Goal: Task Accomplishment & Management: Use online tool/utility

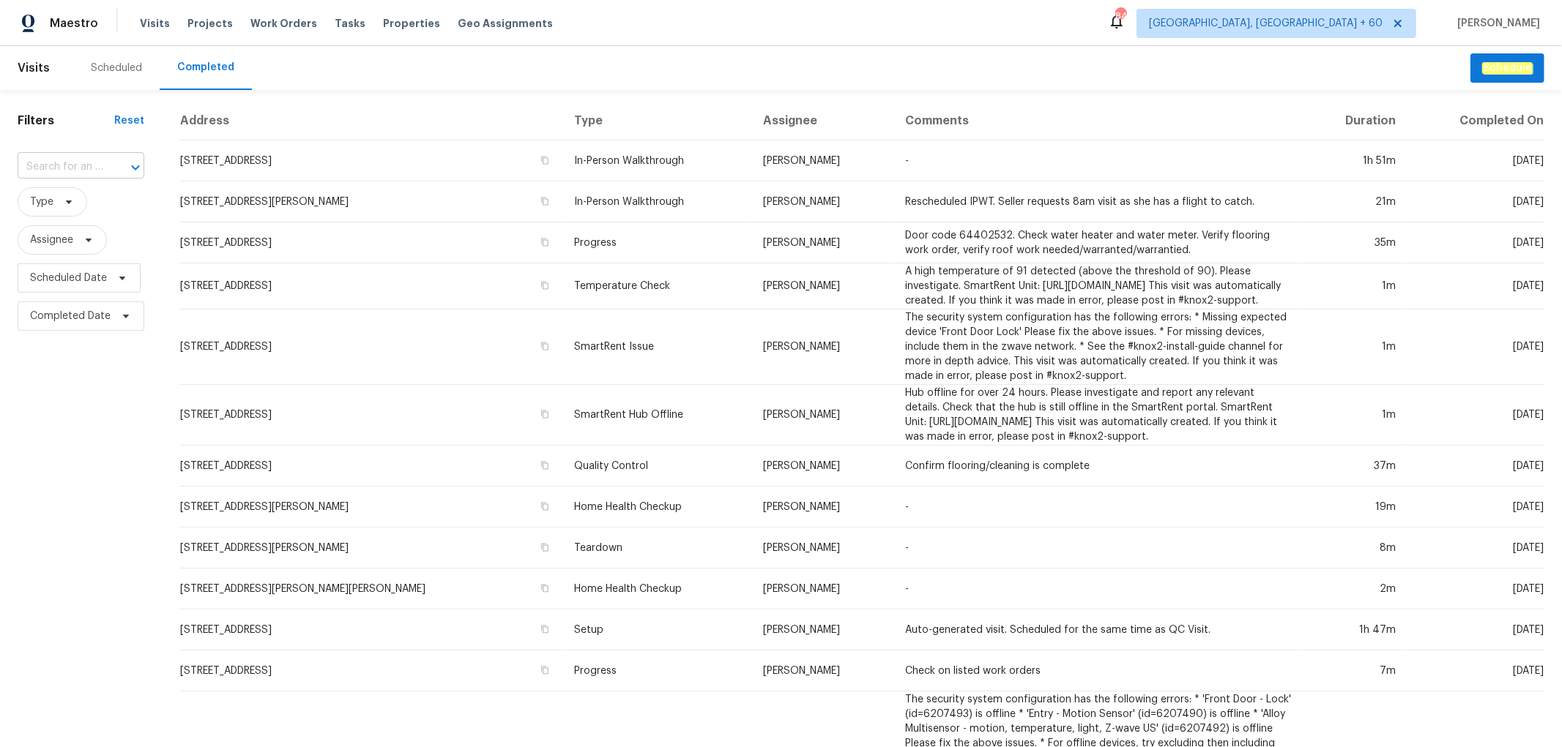
click at [74, 164] on input "text" at bounding box center [61, 167] width 86 height 23
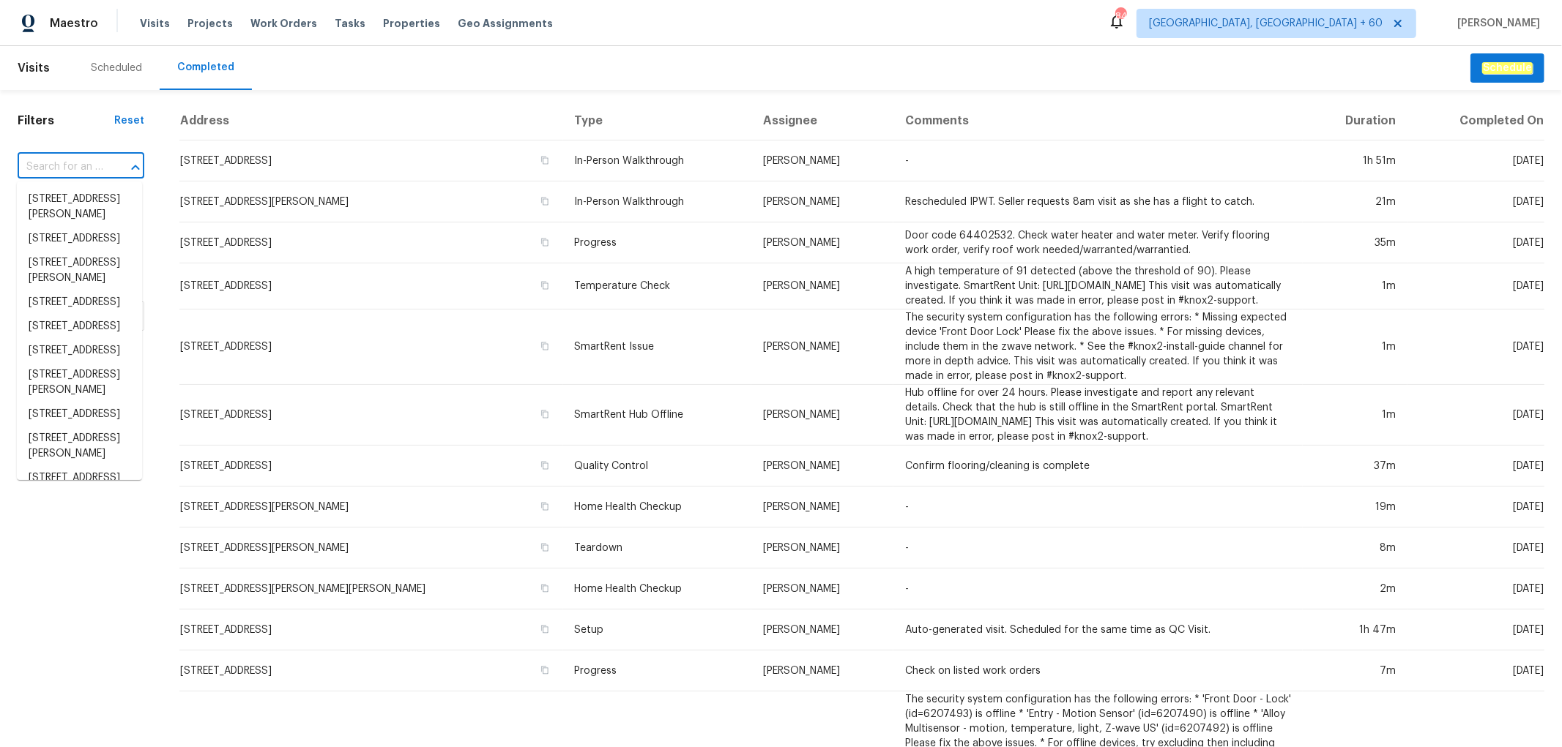
paste input "[STREET_ADDRESS]"
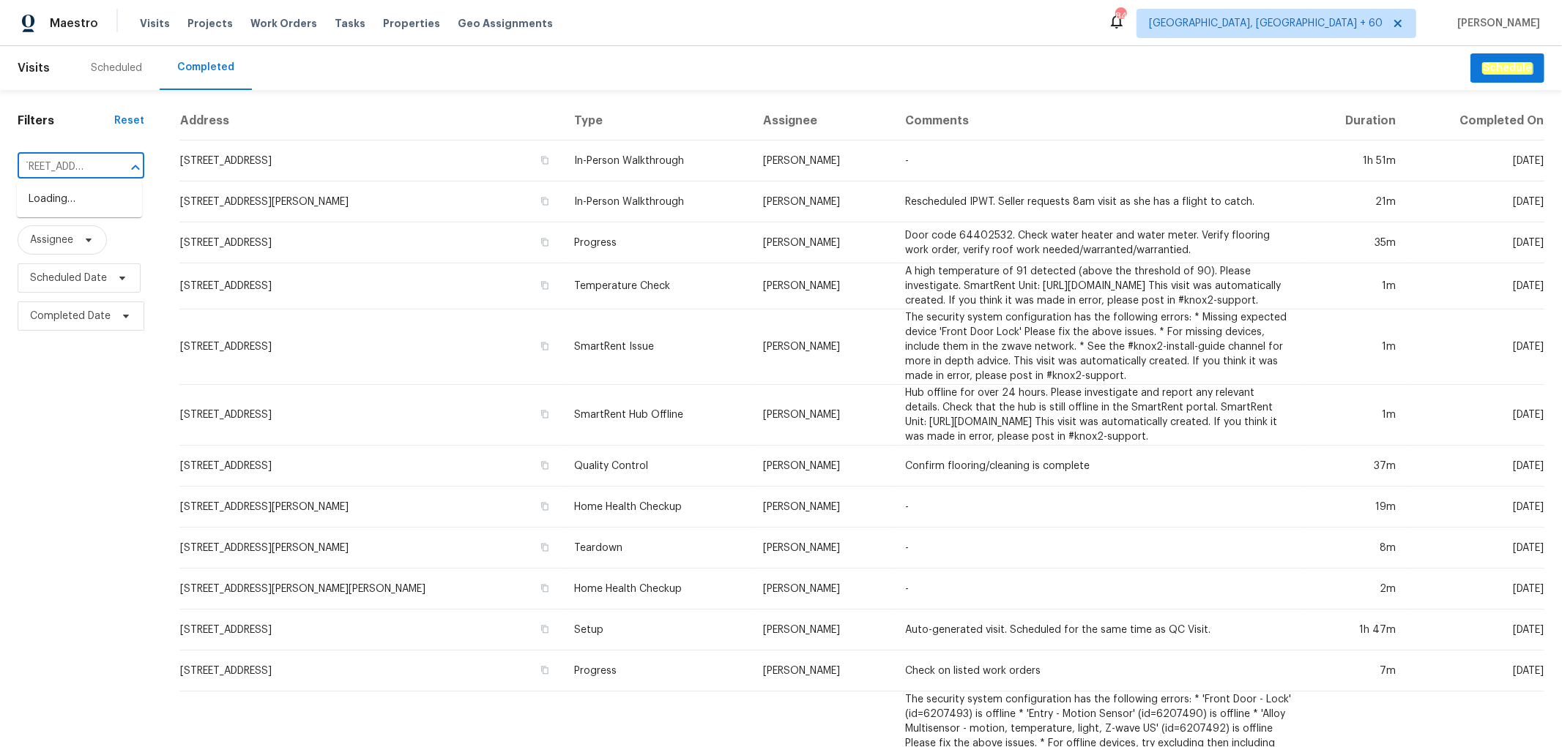
type input "[STREET_ADDRESS]"
click at [57, 212] on li "[STREET_ADDRESS]" at bounding box center [79, 199] width 125 height 24
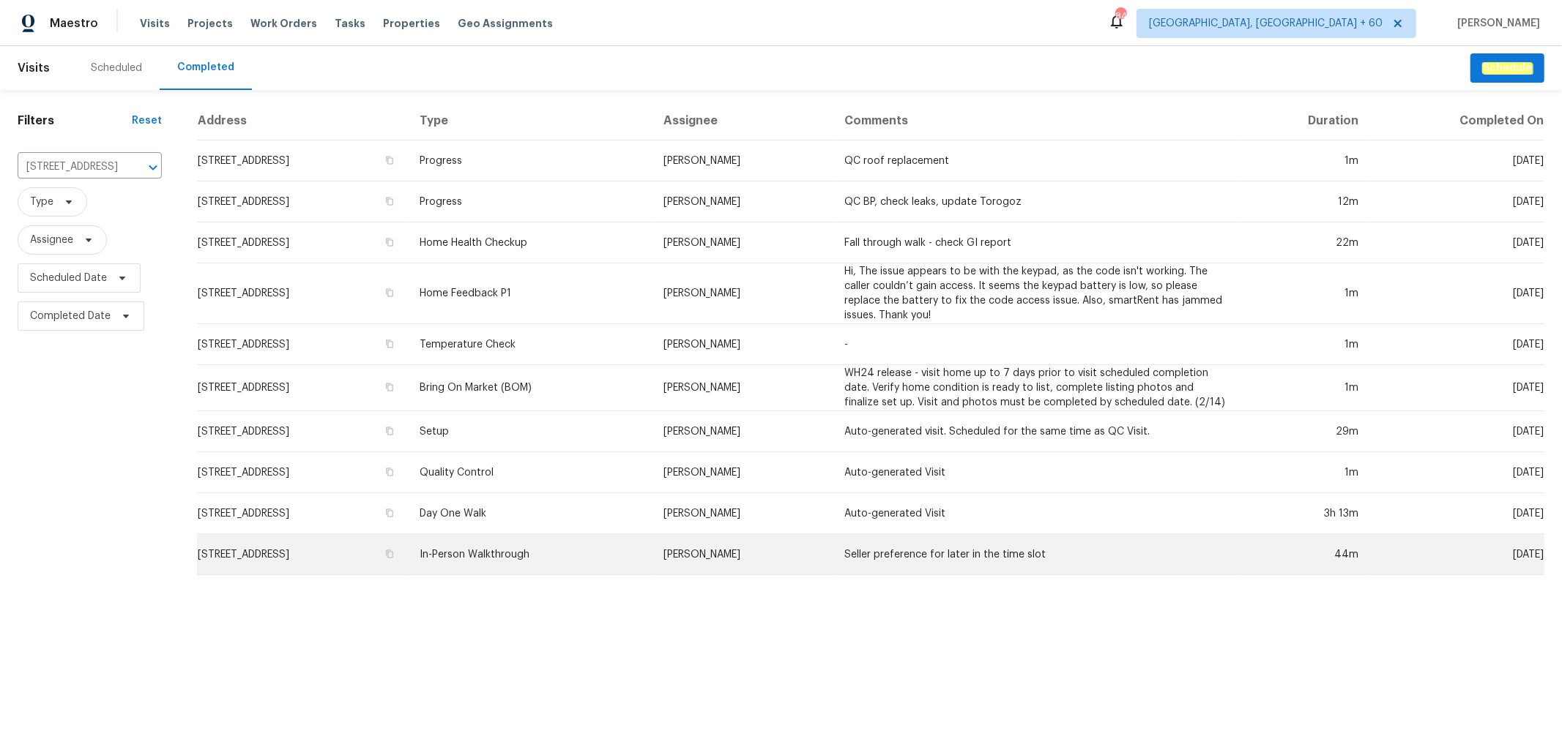
click at [652, 538] on td "In-Person Walkthrough" at bounding box center [530, 554] width 244 height 41
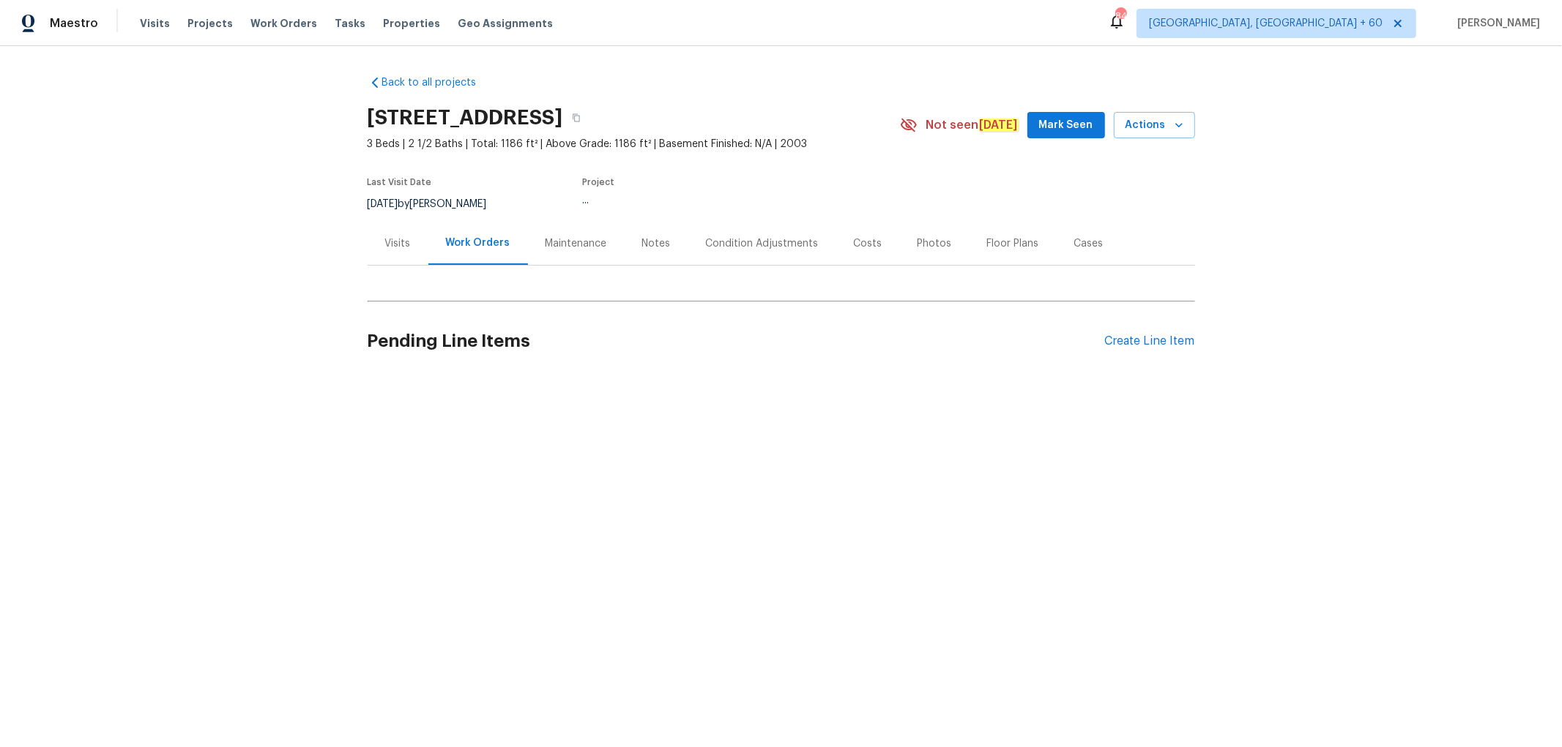
click at [923, 242] on div "Photos" at bounding box center [934, 243] width 34 height 15
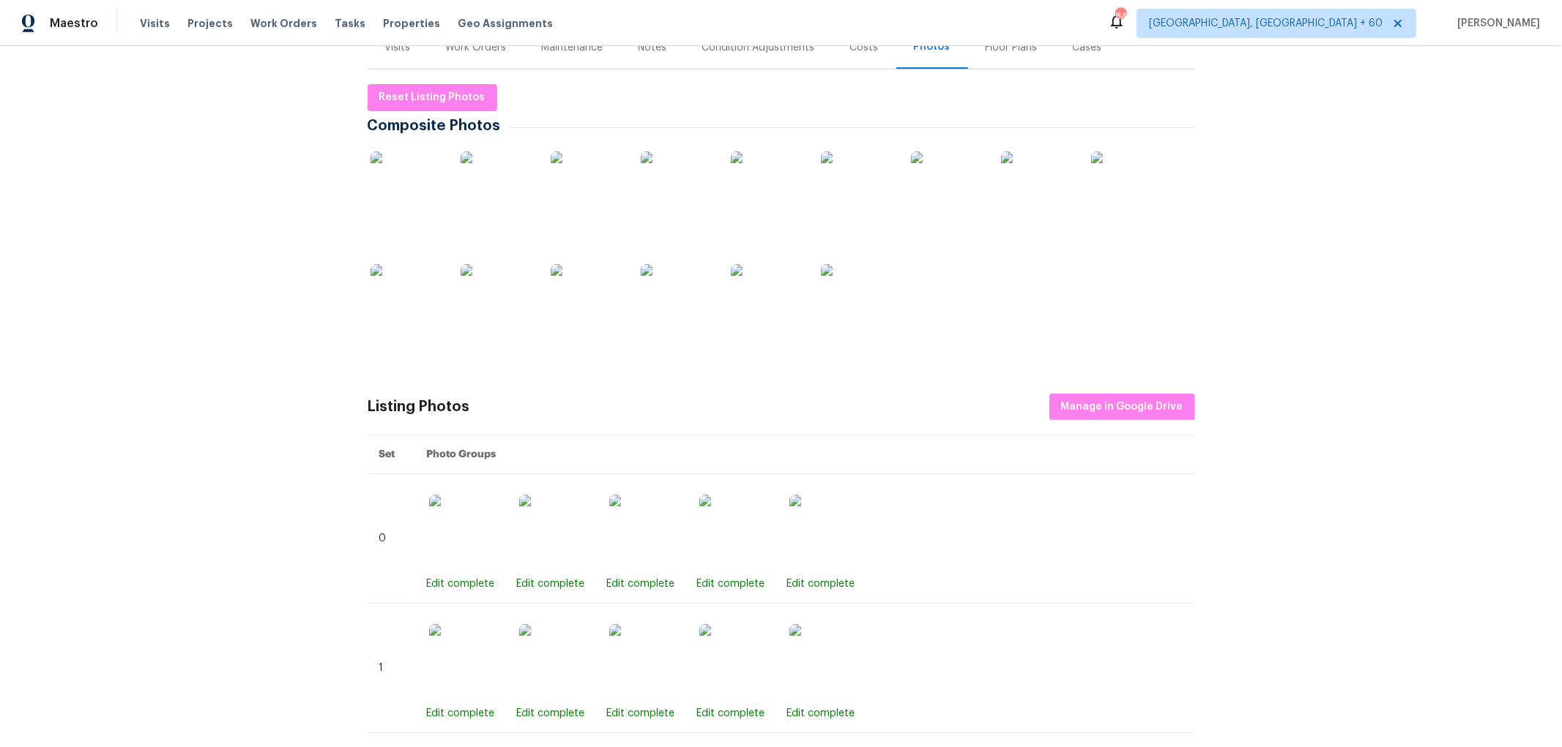
scroll to position [244, 0]
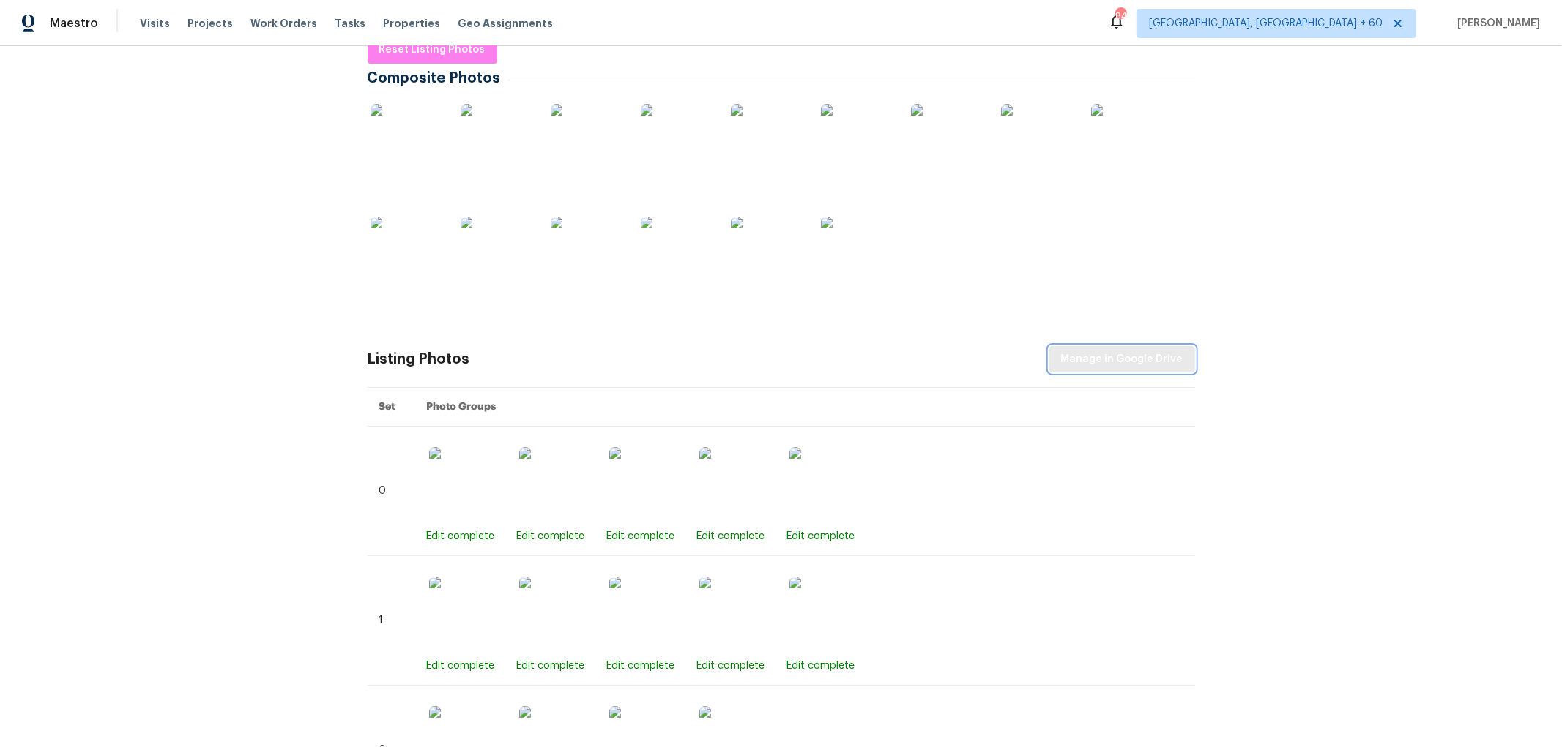
click at [1114, 360] on span "Manage in Google Drive" at bounding box center [1122, 360] width 122 height 18
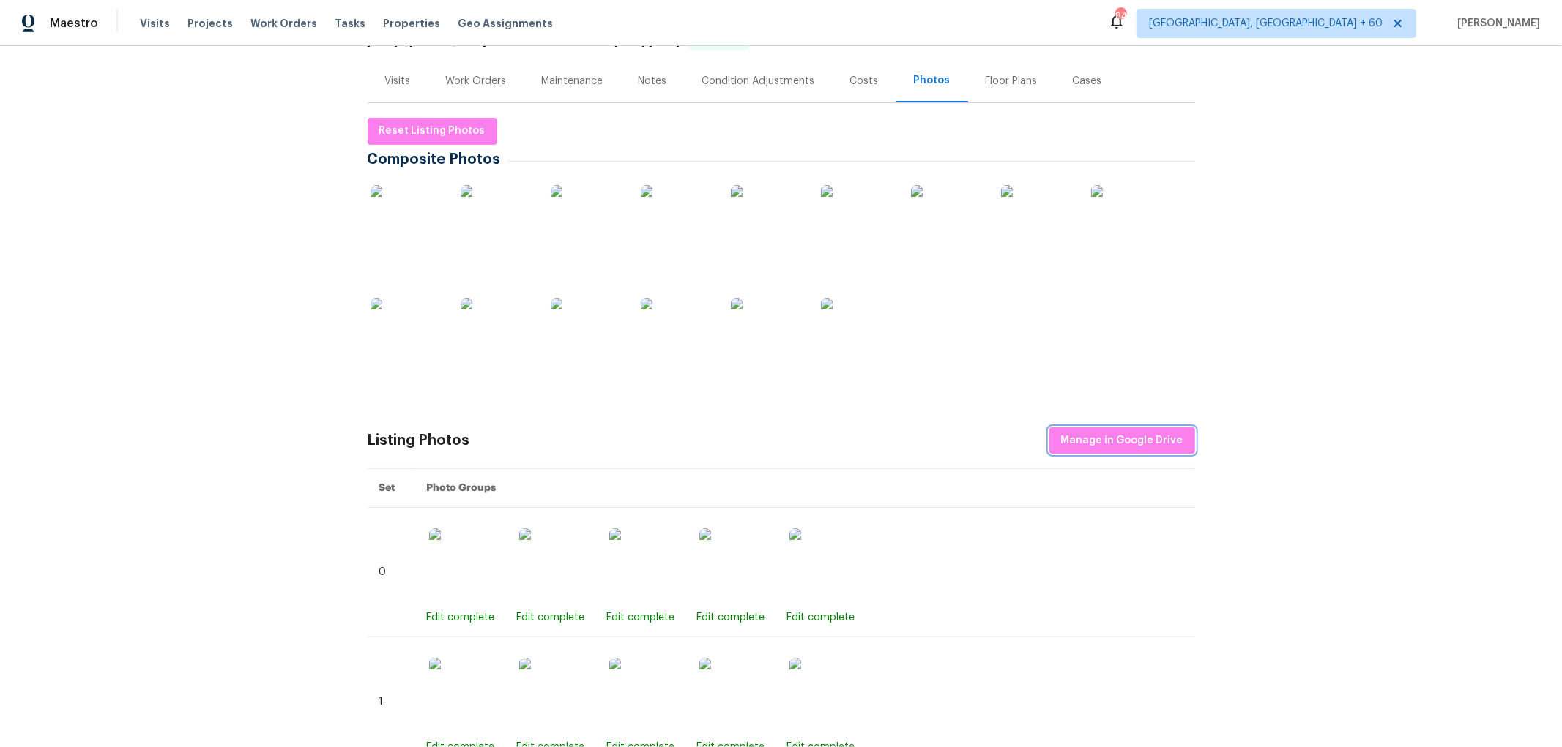
scroll to position [0, 0]
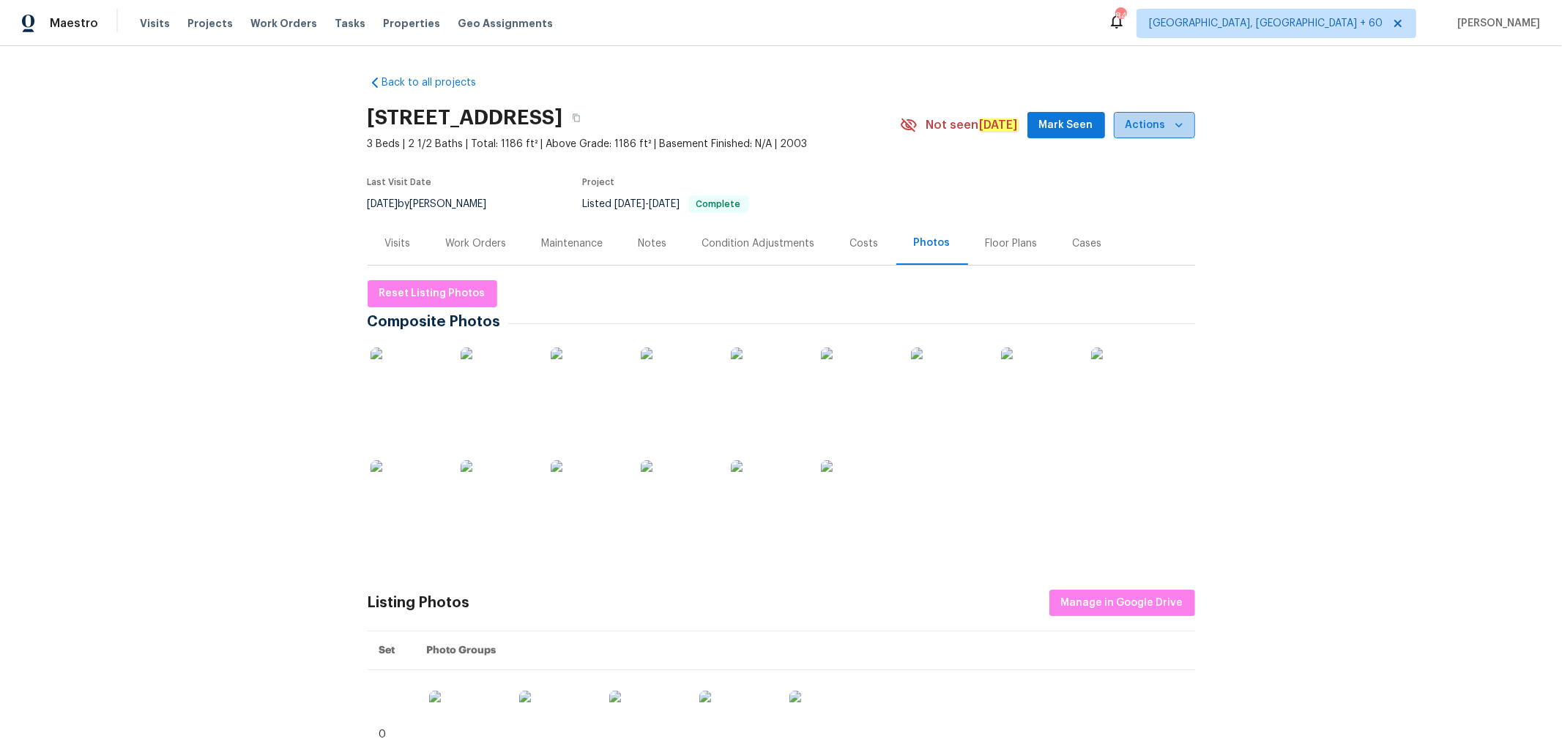
click at [1160, 132] on span "Actions" at bounding box center [1154, 125] width 58 height 18
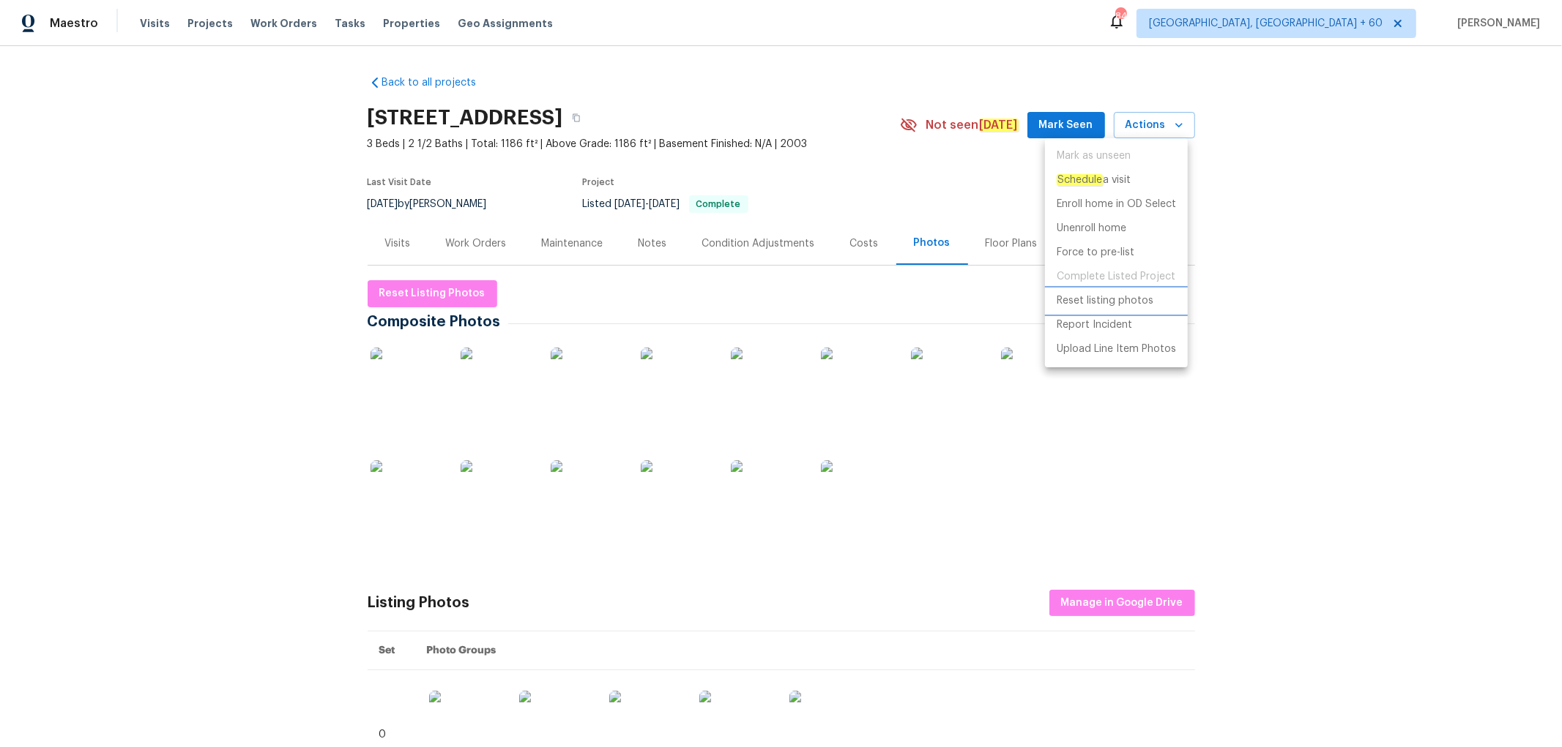
click at [1121, 305] on p "Reset listing photos" at bounding box center [1104, 301] width 97 height 15
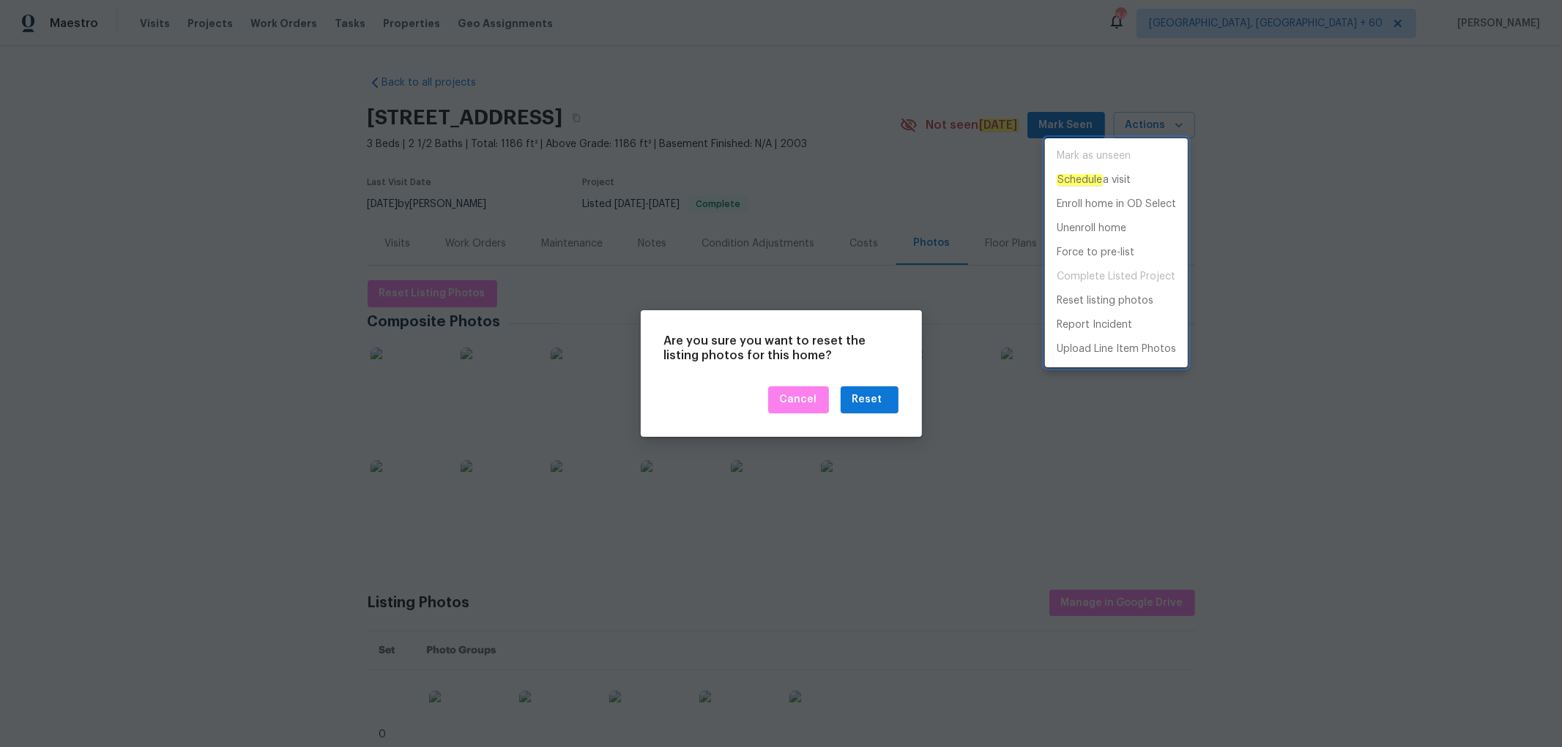
click at [869, 403] on div at bounding box center [781, 373] width 1562 height 747
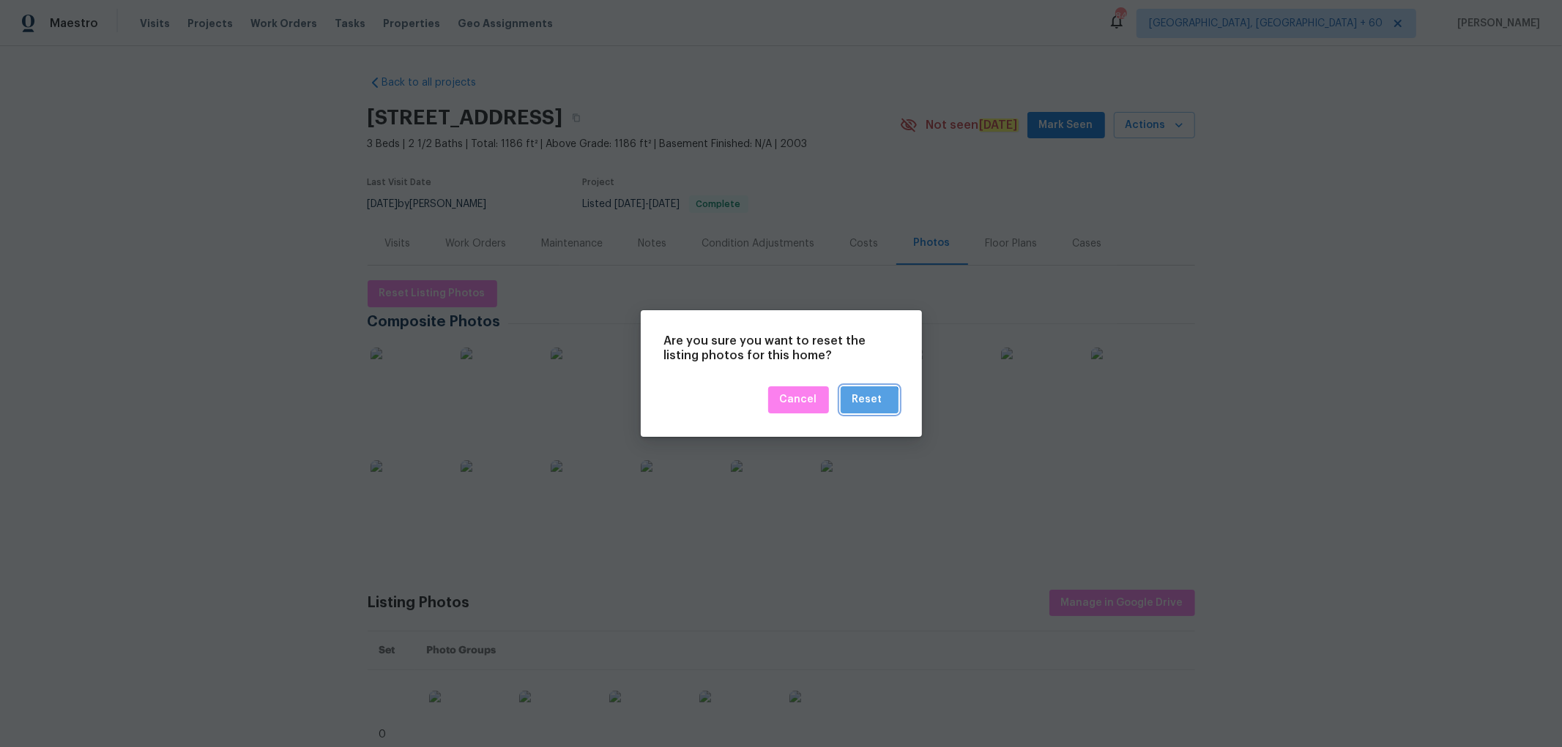
click at [869, 403] on div "Reset" at bounding box center [867, 400] width 30 height 18
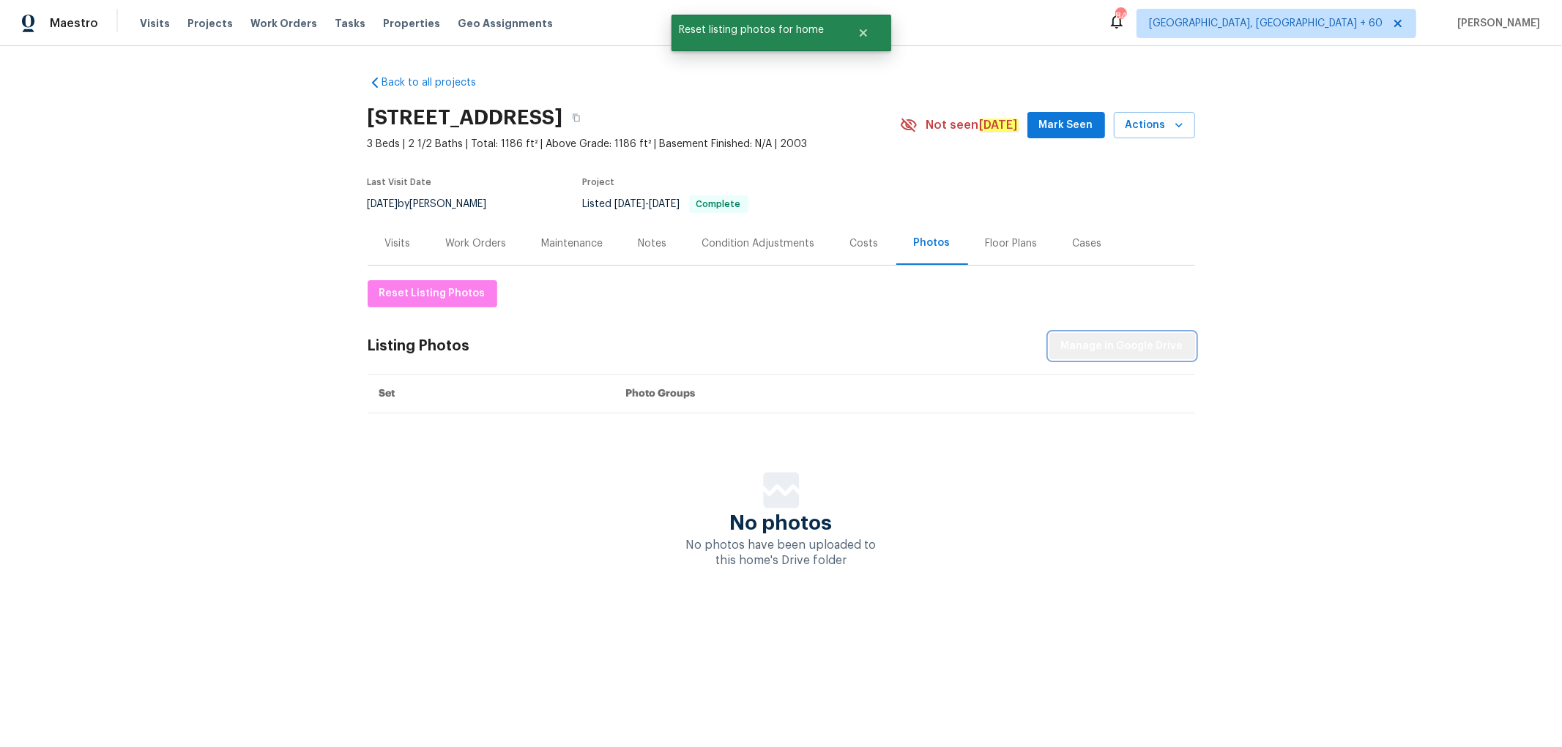
click at [1127, 347] on span "Manage in Google Drive" at bounding box center [1122, 346] width 122 height 18
